Goal: Task Accomplishment & Management: Complete application form

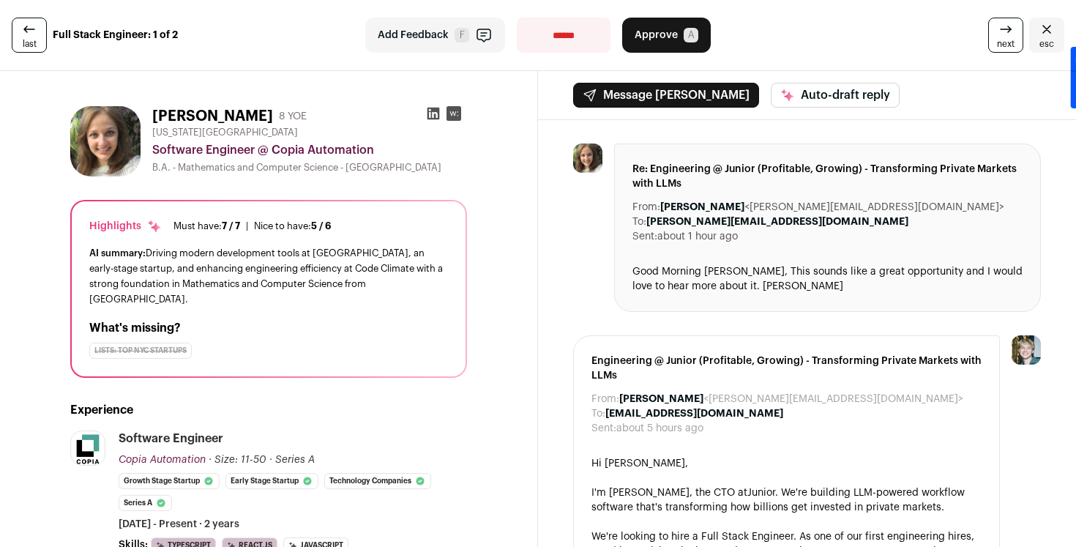
click at [434, 111] on icon at bounding box center [434, 114] width 12 height 12
click at [685, 34] on span "A" at bounding box center [691, 35] width 15 height 15
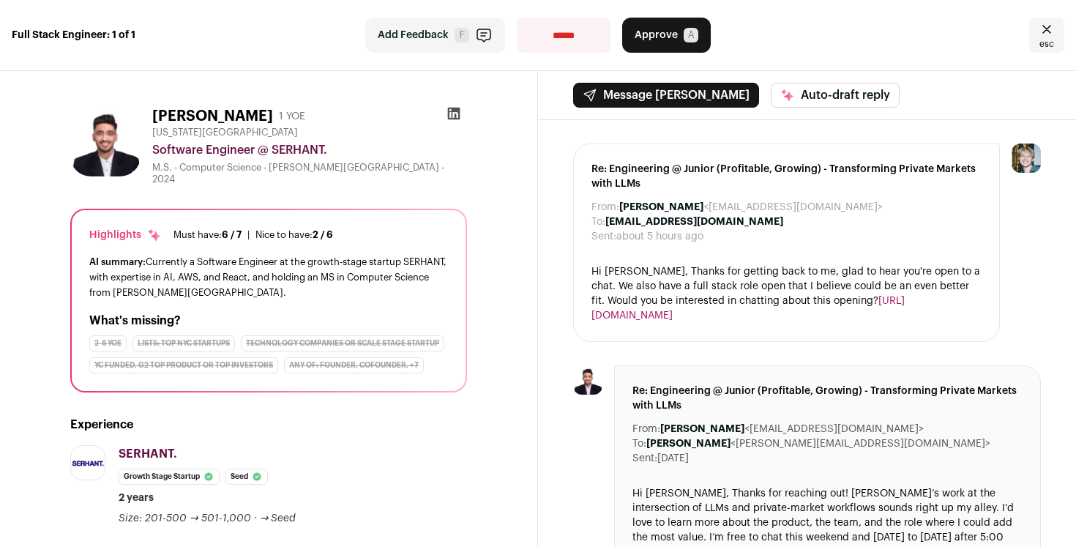
click at [1056, 37] on link "esc" at bounding box center [1047, 35] width 35 height 35
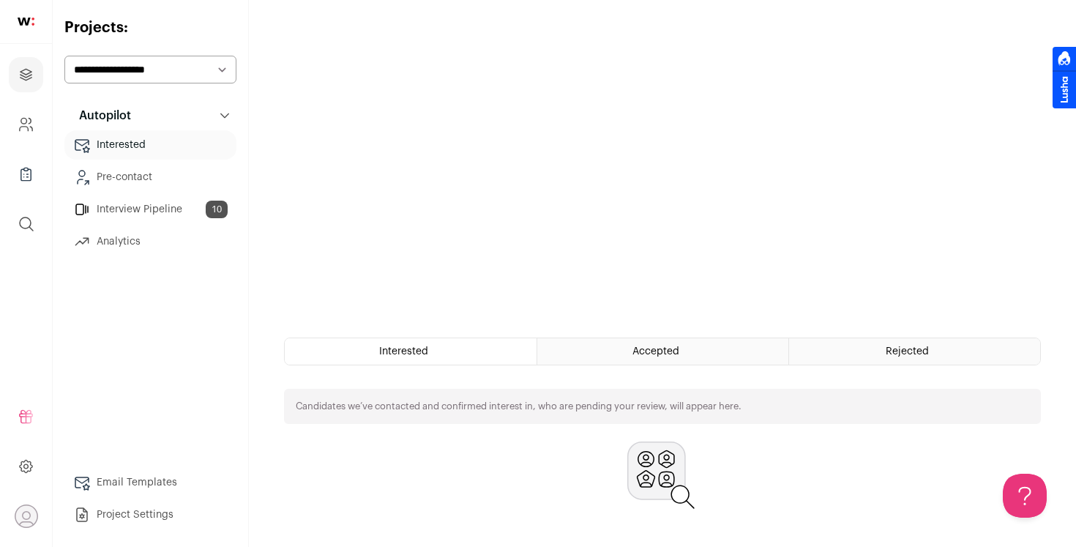
scroll to position [297, 0]
